Goal: Find specific page/section: Find specific page/section

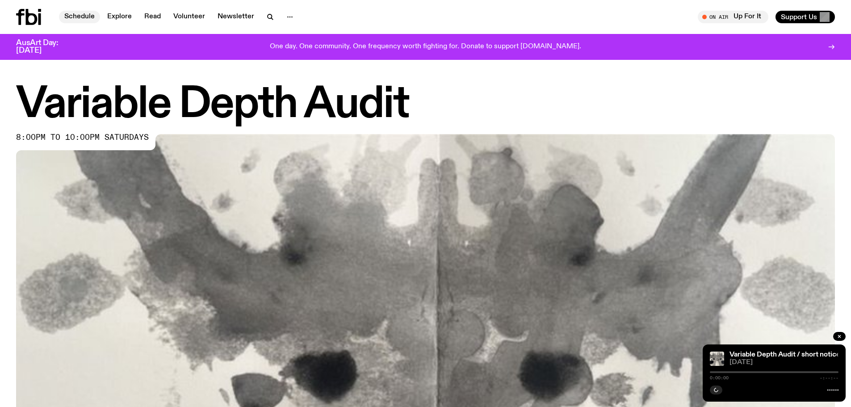
click at [76, 13] on link "Schedule" at bounding box center [79, 17] width 41 height 13
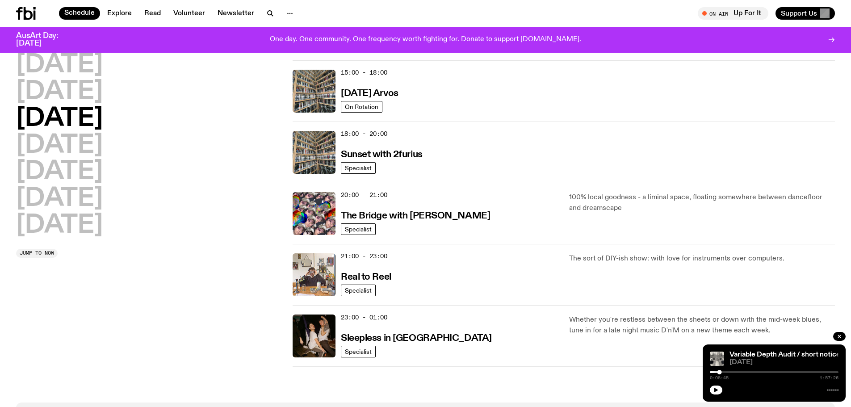
scroll to position [323, 0]
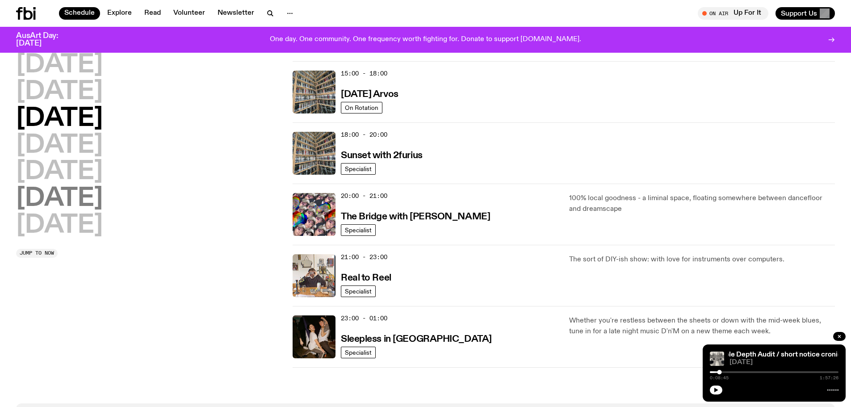
click at [77, 194] on h2 "[DATE]" at bounding box center [59, 198] width 87 height 25
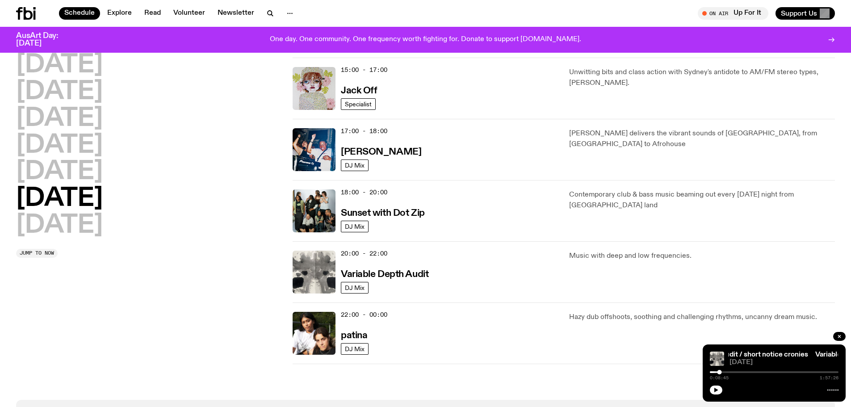
scroll to position [472, 0]
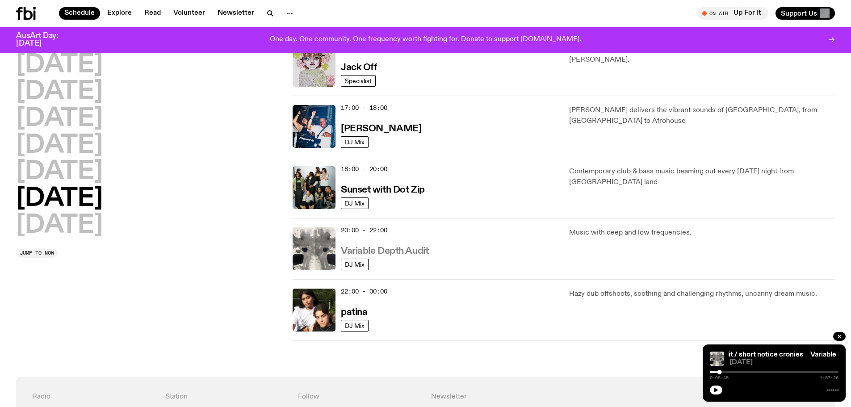
click at [416, 251] on h3 "Variable Depth Audit" at bounding box center [385, 251] width 88 height 9
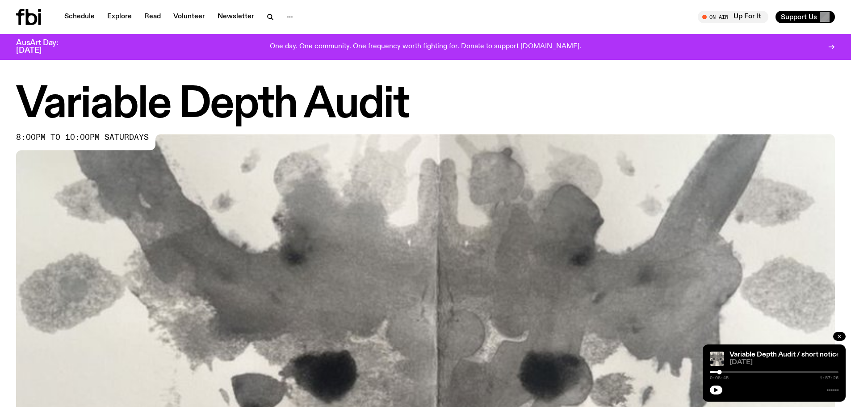
click at [840, 337] on icon "button" at bounding box center [839, 336] width 5 height 5
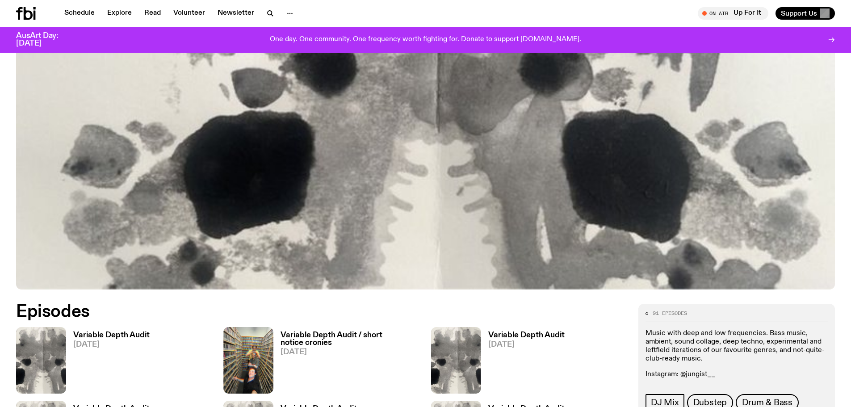
scroll to position [307, 0]
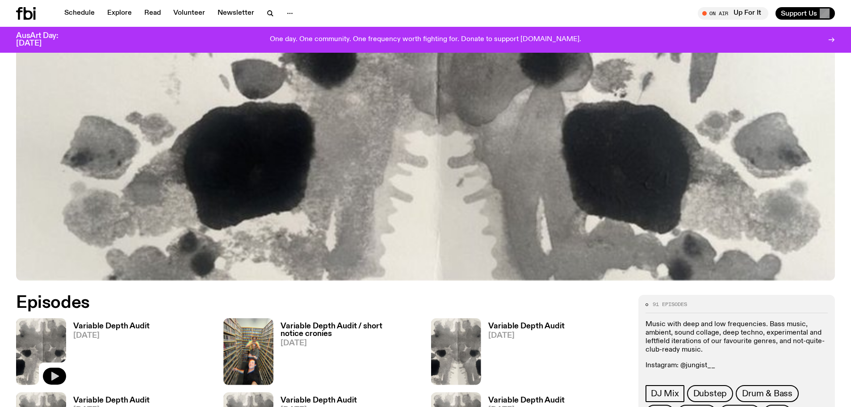
click at [53, 377] on icon "button" at bounding box center [55, 376] width 8 height 9
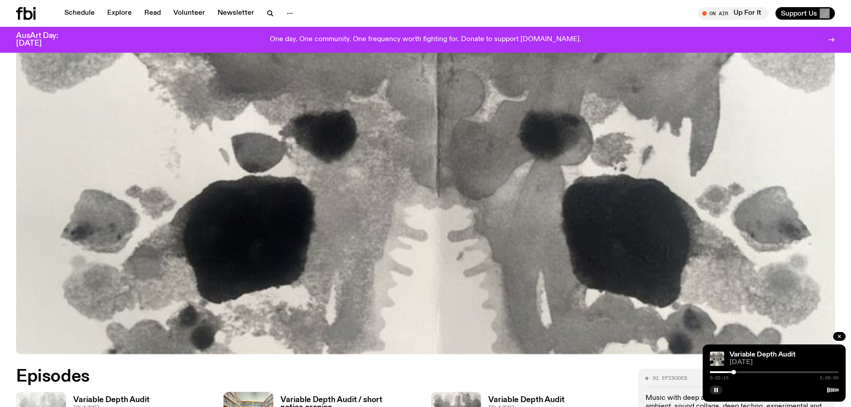
scroll to position [218, 0]
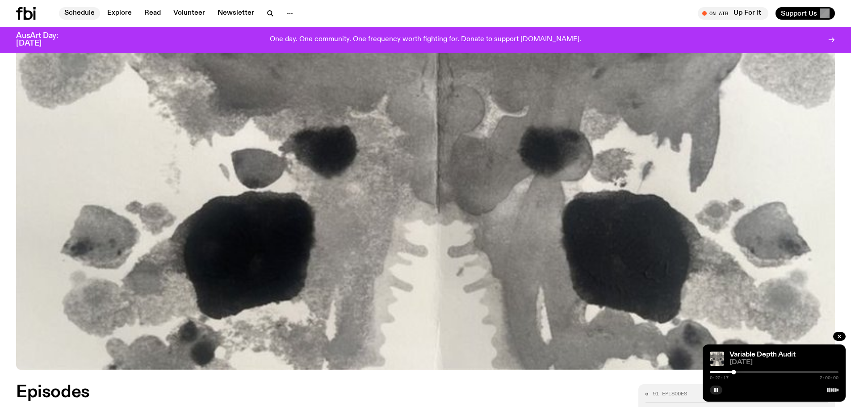
click at [80, 13] on link "Schedule" at bounding box center [79, 13] width 41 height 13
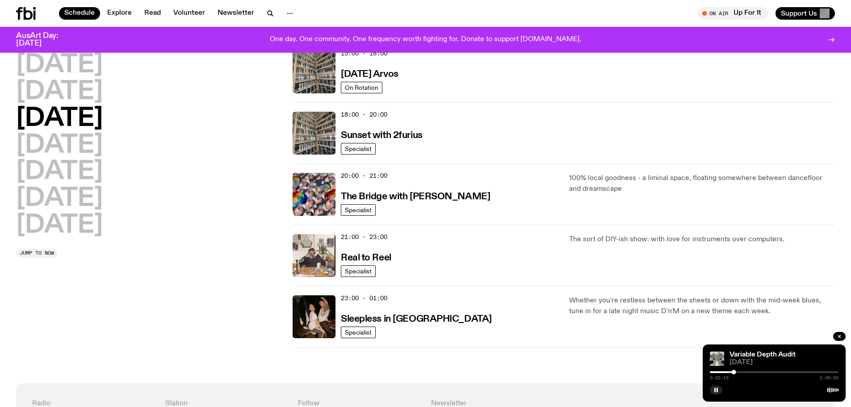
scroll to position [353, 0]
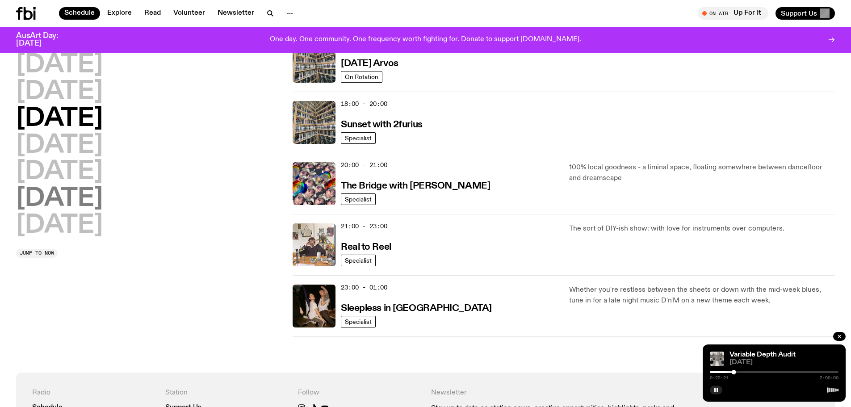
click at [74, 203] on h2 "[DATE]" at bounding box center [59, 198] width 87 height 25
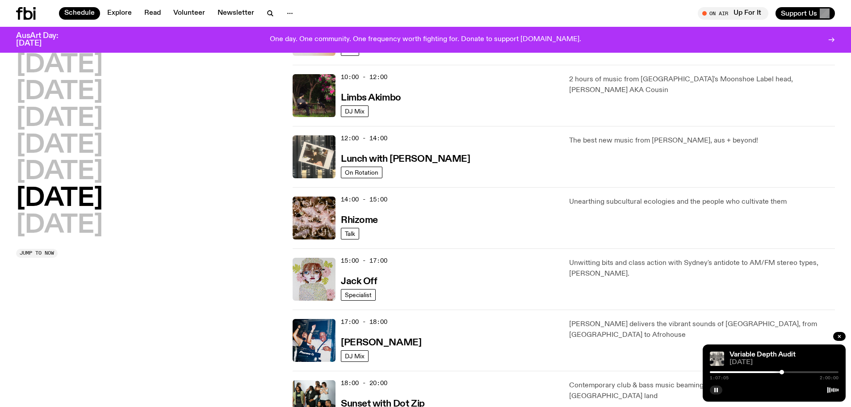
scroll to position [0, 0]
